Goal: Information Seeking & Learning: Check status

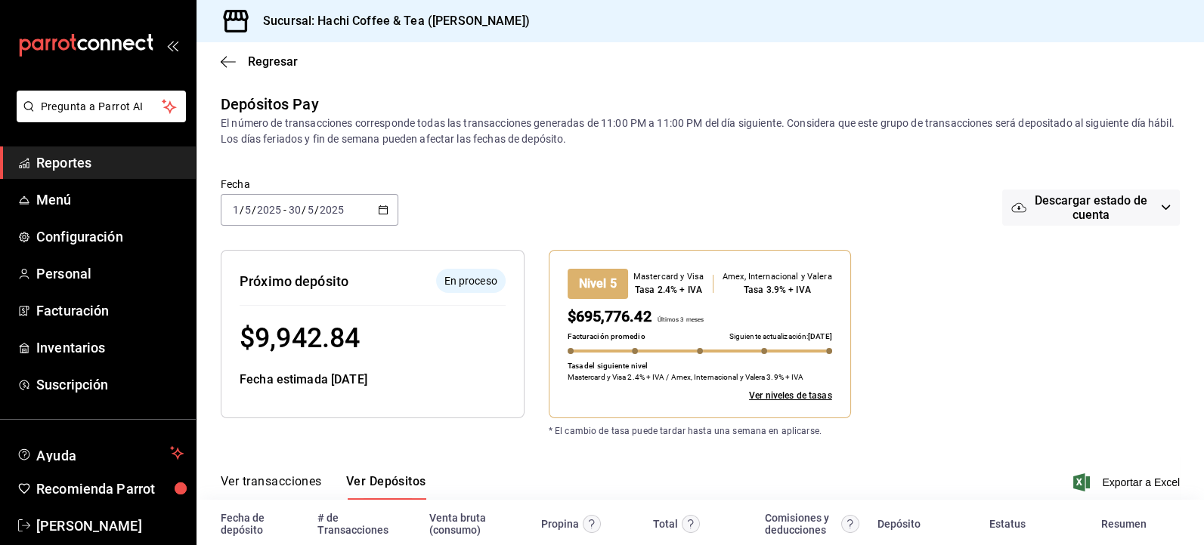
scroll to position [92, 0]
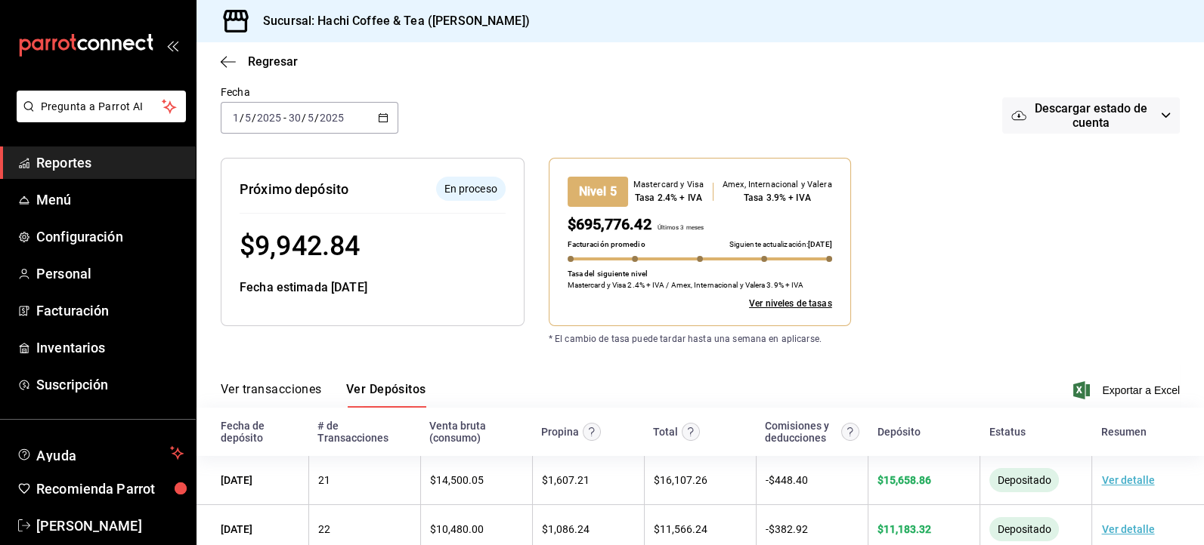
click at [94, 160] on span "Reportes" at bounding box center [109, 163] width 147 height 20
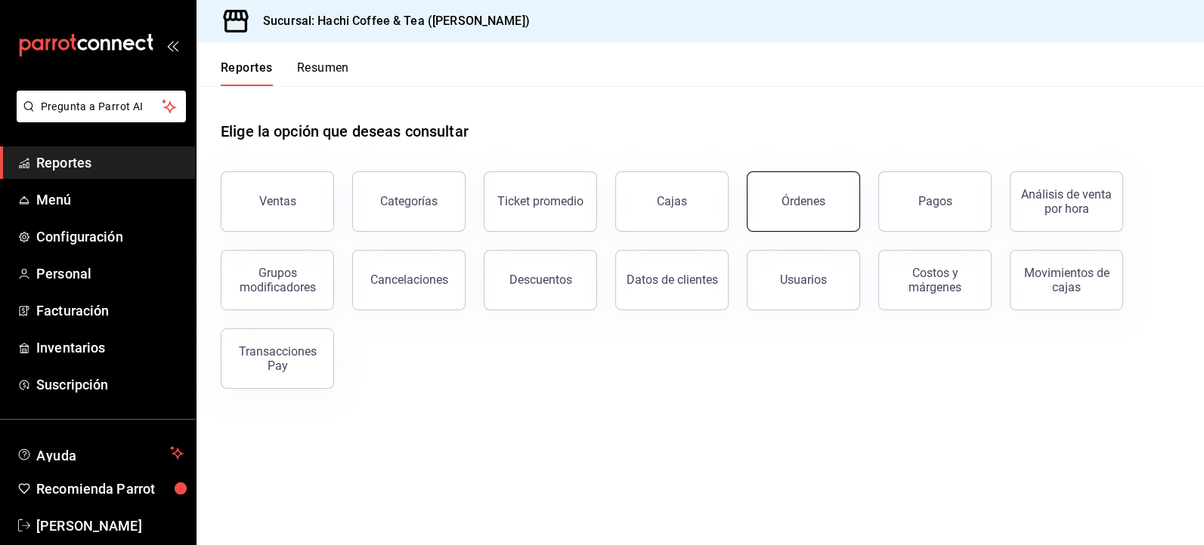
click at [788, 210] on button "Órdenes" at bounding box center [802, 202] width 113 height 60
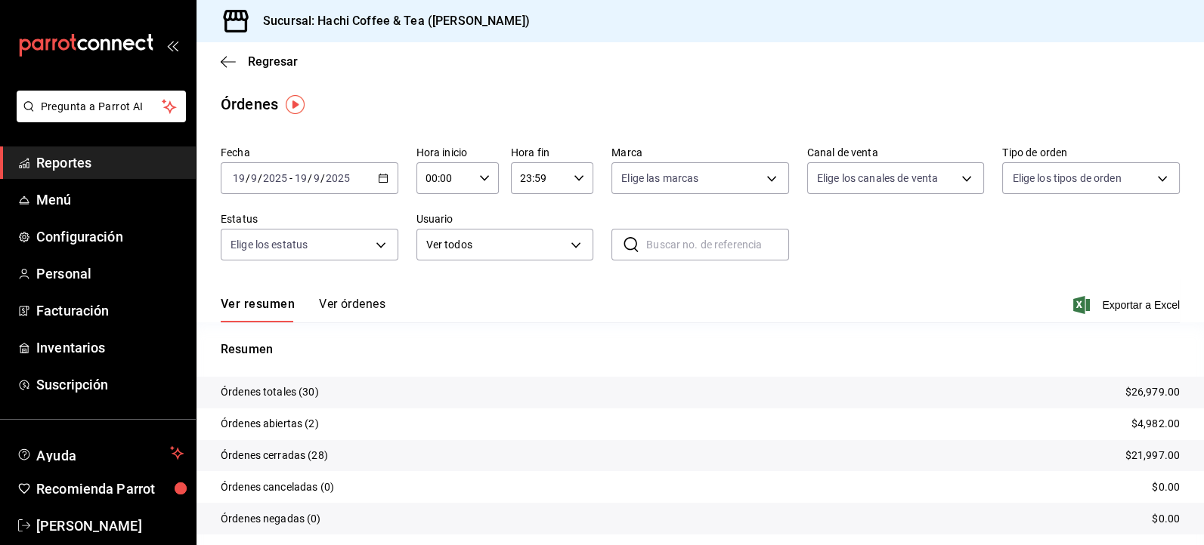
click at [131, 170] on span "Reportes" at bounding box center [109, 163] width 147 height 20
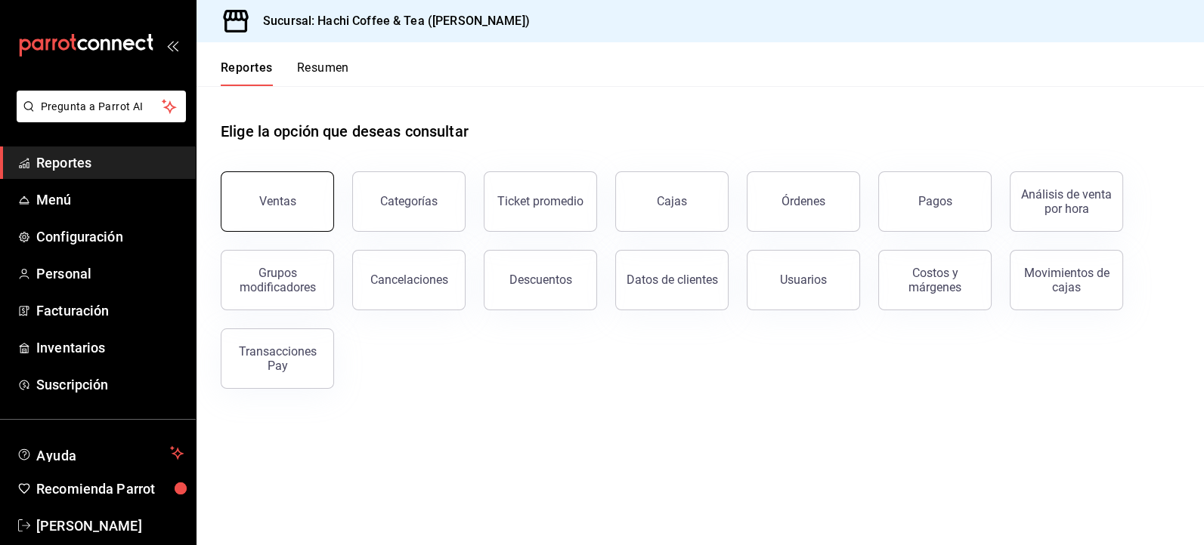
click at [276, 209] on button "Ventas" at bounding box center [277, 202] width 113 height 60
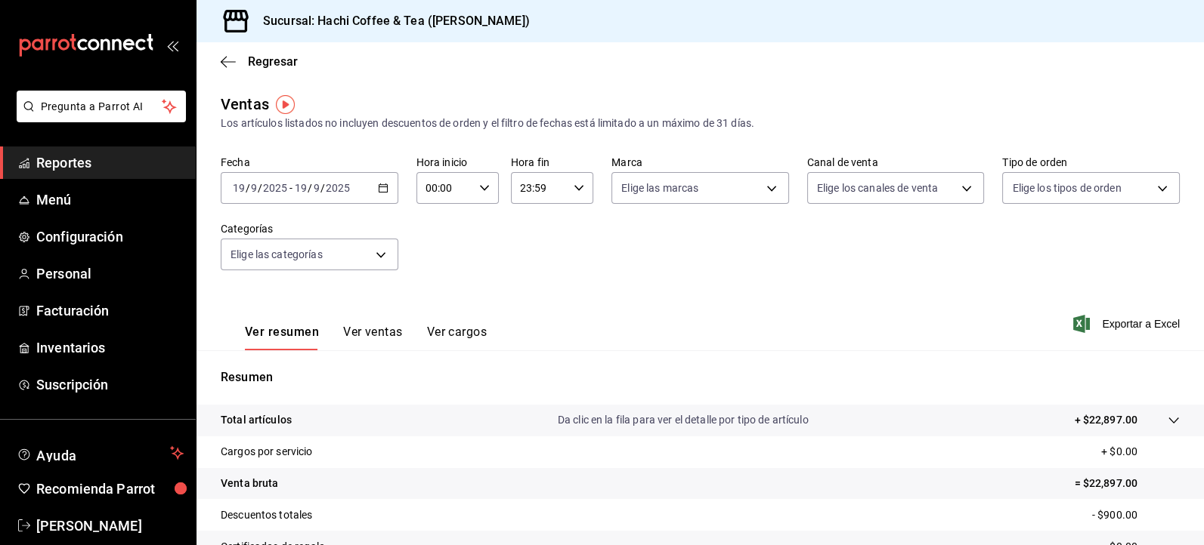
click at [380, 193] on icon "button" at bounding box center [383, 188] width 11 height 11
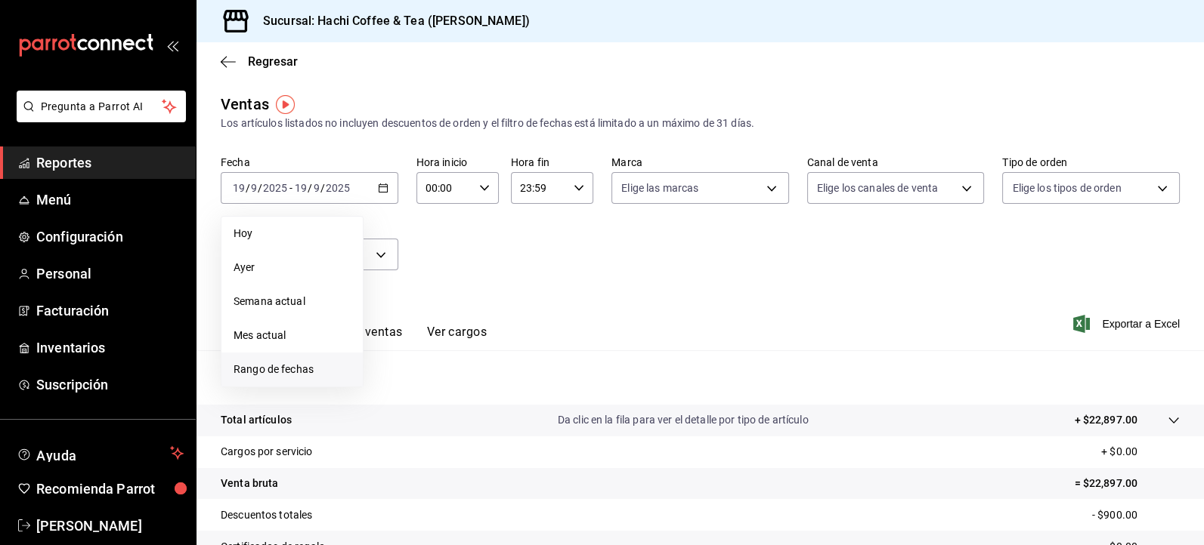
click at [264, 362] on span "Rango de fechas" at bounding box center [291, 370] width 117 height 16
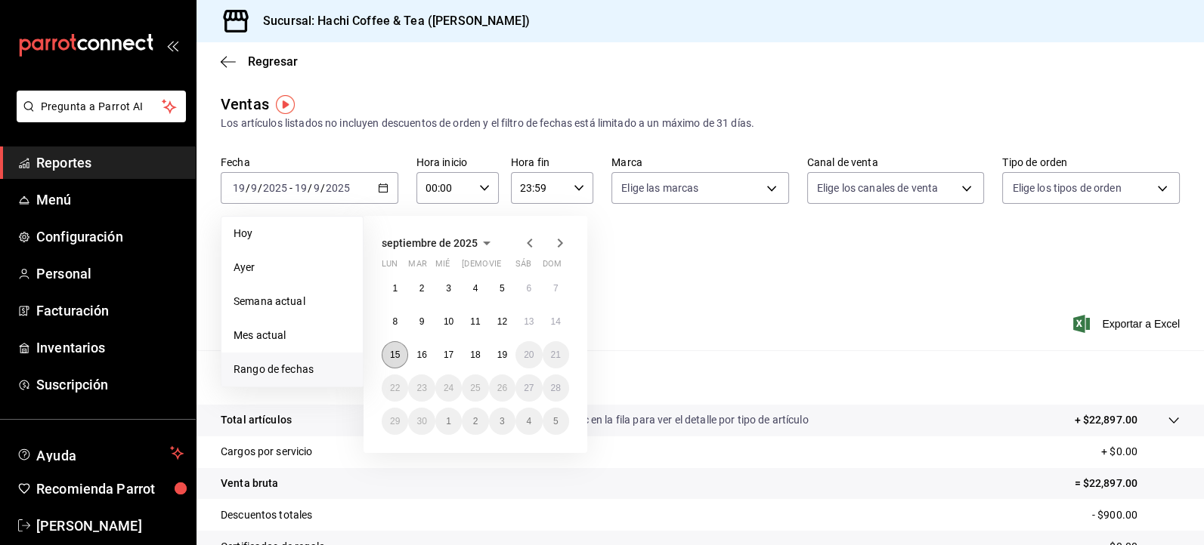
click at [394, 348] on button "15" at bounding box center [395, 354] width 26 height 27
click at [503, 350] on abbr "19" at bounding box center [502, 355] width 10 height 11
